Goal: Participate in discussion: Engage in conversation with other users on a specific topic

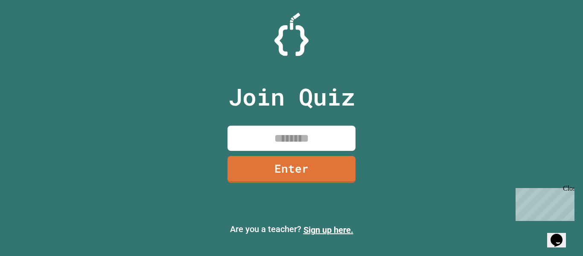
click at [308, 134] on input at bounding box center [292, 138] width 128 height 25
type input "********"
click at [285, 175] on link "Enter" at bounding box center [292, 169] width 130 height 28
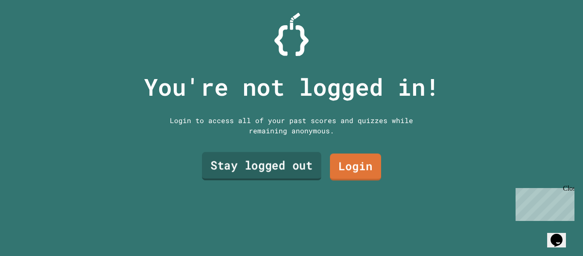
click at [290, 176] on link "Stay logged out" at bounding box center [262, 166] width 120 height 28
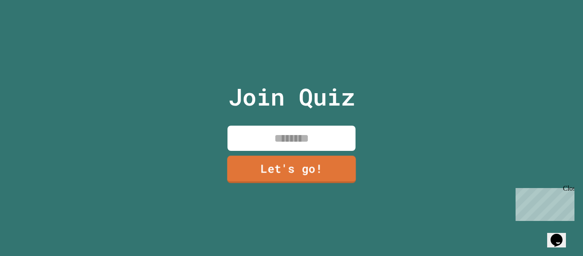
click at [289, 150] on input at bounding box center [292, 138] width 128 height 25
type input "*****"
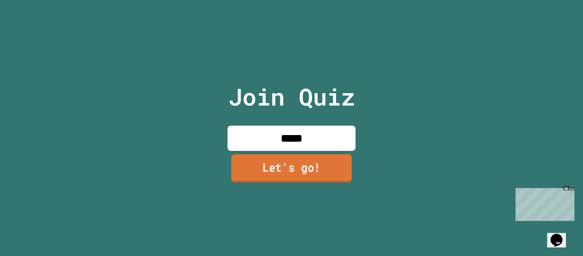
click at [291, 171] on link "Let's go!" at bounding box center [291, 168] width 120 height 28
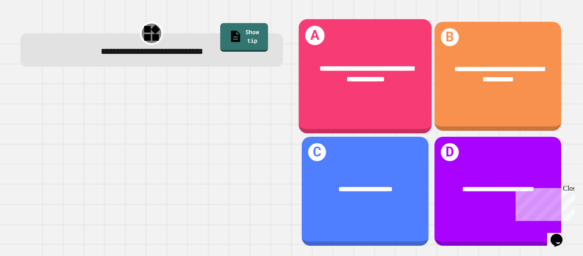
click at [395, 80] on div "**********" at bounding box center [365, 74] width 104 height 22
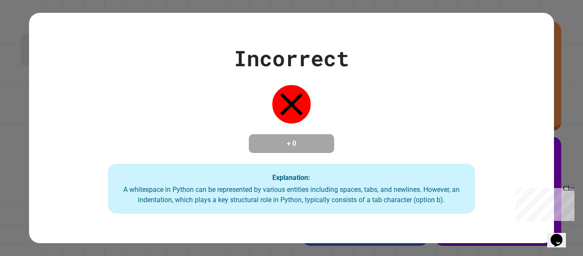
click at [570, 188] on div "Close" at bounding box center [568, 189] width 11 height 11
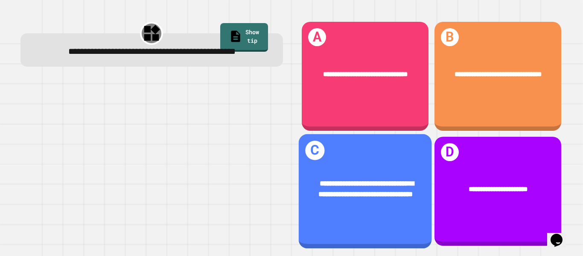
click at [357, 200] on div "**********" at bounding box center [365, 189] width 104 height 22
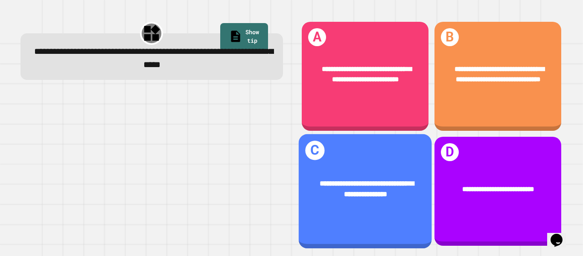
click at [354, 172] on div "**********" at bounding box center [364, 189] width 133 height 50
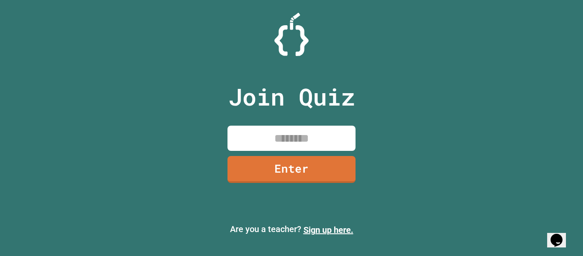
click at [302, 139] on input at bounding box center [292, 138] width 128 height 25
type input "********"
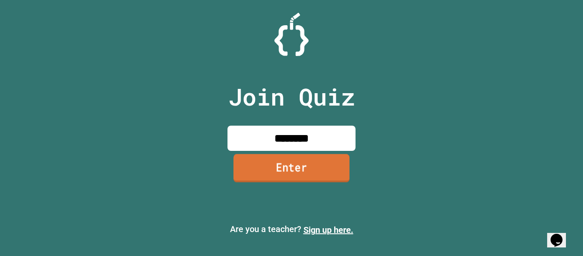
click at [319, 166] on link "Enter" at bounding box center [292, 168] width 116 height 28
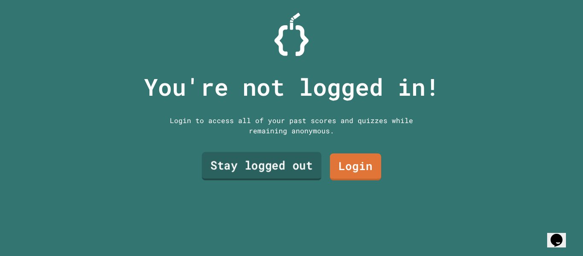
click at [281, 168] on link "Stay logged out" at bounding box center [262, 166] width 120 height 28
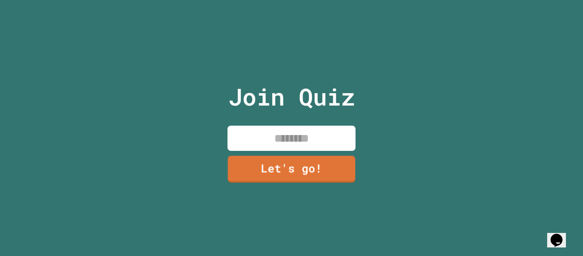
click at [298, 138] on input at bounding box center [292, 138] width 128 height 25
type input "*****"
click at [294, 180] on link "Let's go!" at bounding box center [291, 168] width 126 height 28
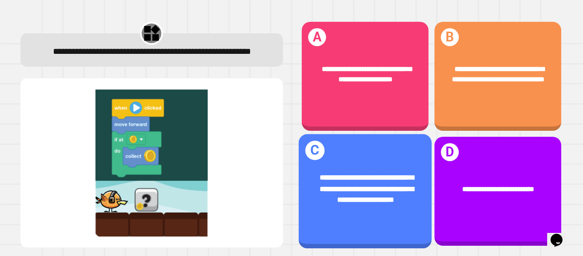
click at [354, 174] on span "**********" at bounding box center [367, 188] width 94 height 29
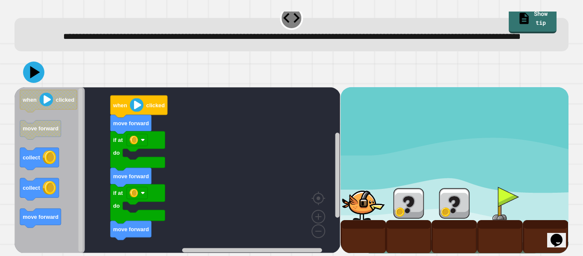
scroll to position [24, 0]
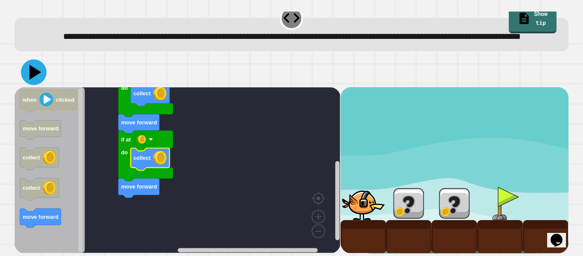
click at [38, 78] on icon at bounding box center [34, 72] width 26 height 26
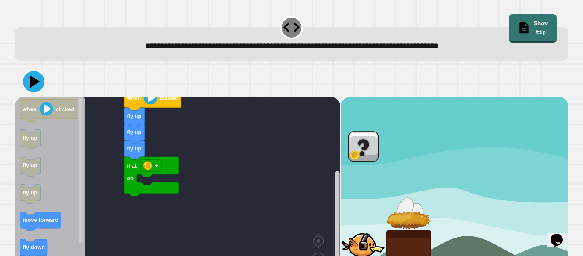
scroll to position [43, 0]
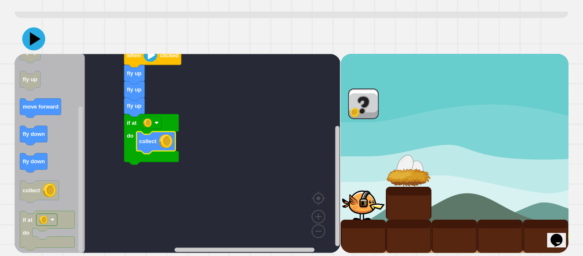
click at [39, 39] on icon at bounding box center [35, 38] width 11 height 13
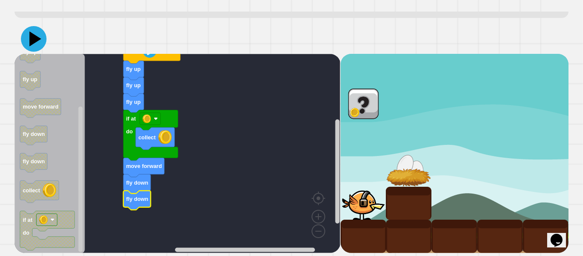
click at [38, 38] on icon at bounding box center [35, 39] width 12 height 15
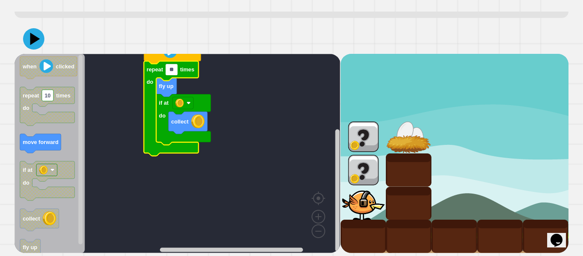
type input "*"
click at [234, 178] on rect "Blockly Workspace" at bounding box center [178, 153] width 326 height 199
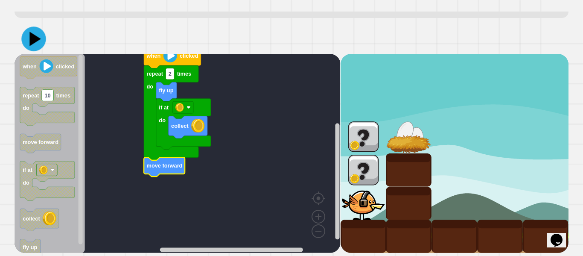
click at [41, 40] on icon at bounding box center [33, 38] width 24 height 24
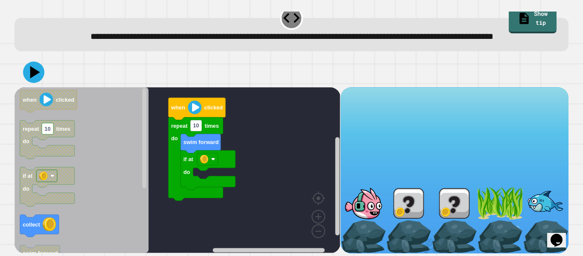
scroll to position [24, 0]
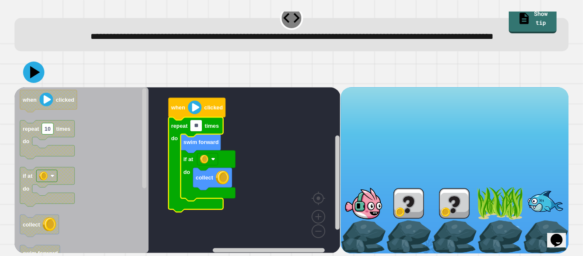
type input "*"
click at [254, 154] on rect "Blockly Workspace" at bounding box center [178, 170] width 326 height 166
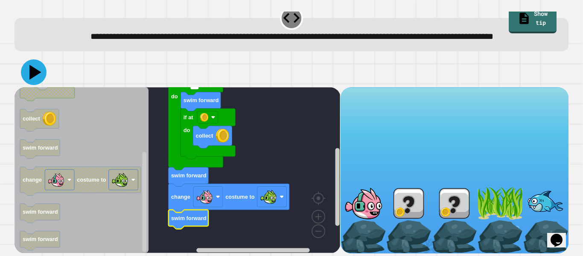
click at [33, 69] on icon at bounding box center [35, 72] width 12 height 15
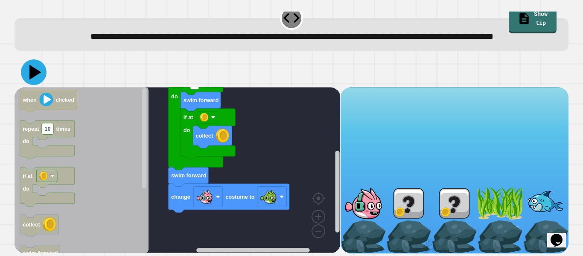
click at [38, 77] on icon at bounding box center [34, 72] width 26 height 26
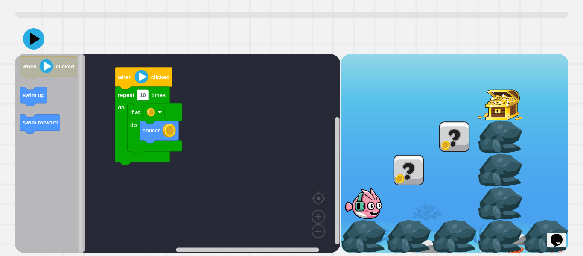
scroll to position [57, 0]
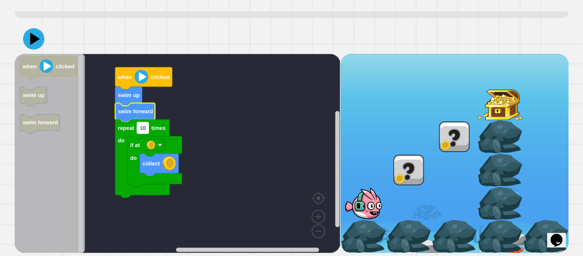
click at [142, 125] on text "10" at bounding box center [143, 128] width 6 height 6
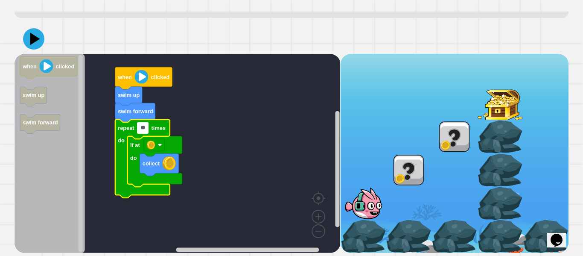
type input "*"
click at [184, 118] on rect "Blockly Workspace" at bounding box center [178, 153] width 326 height 199
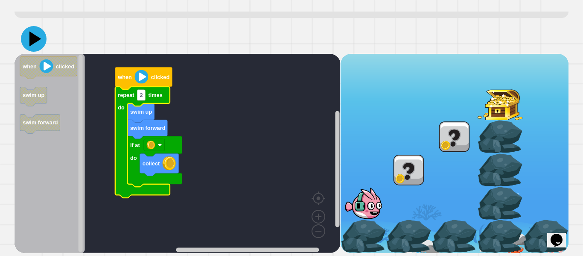
click at [30, 34] on icon at bounding box center [35, 39] width 12 height 15
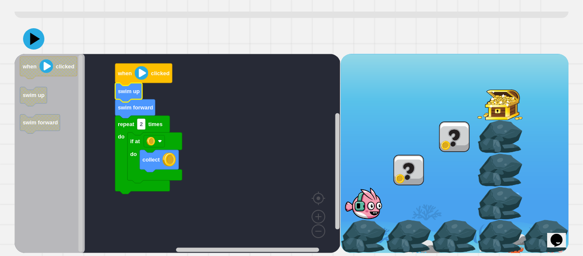
click at [131, 88] on text "swim up" at bounding box center [129, 91] width 22 height 6
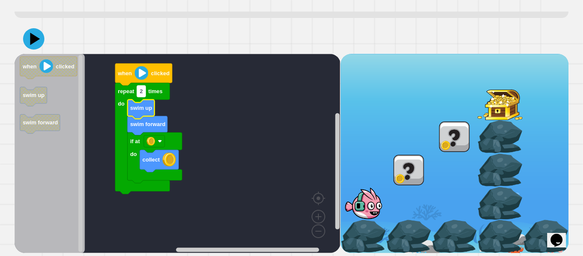
click at [141, 92] on text "2" at bounding box center [141, 91] width 3 height 6
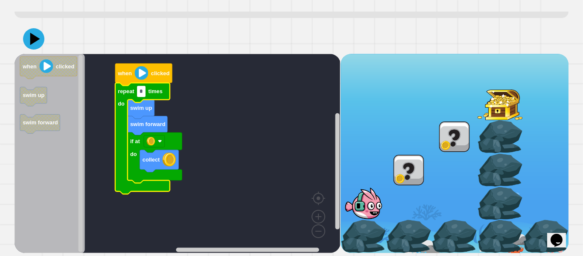
type input "*"
click at [143, 77] on image "Blockly Workspace" at bounding box center [142, 73] width 14 height 14
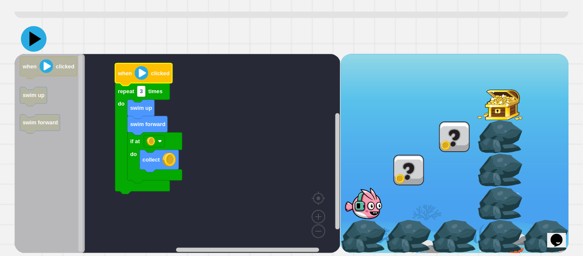
click at [37, 40] on icon at bounding box center [35, 39] width 12 height 15
